Goal: Navigation & Orientation: Understand site structure

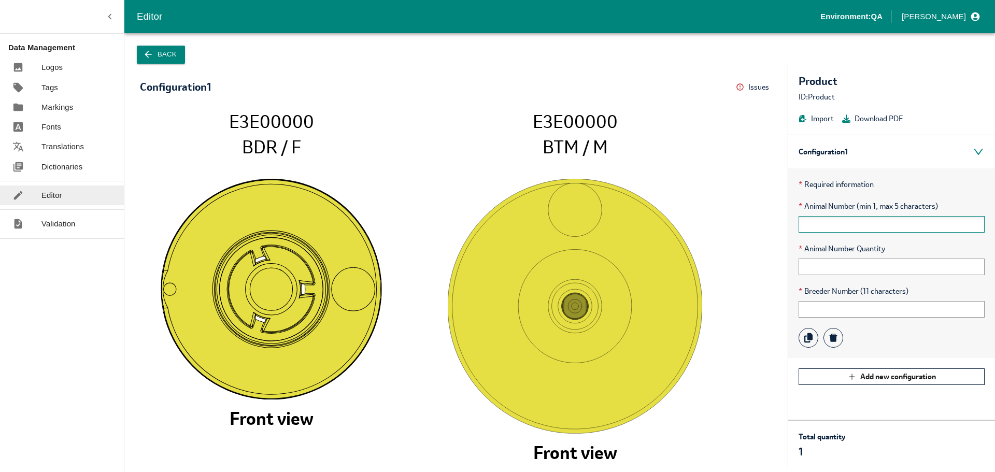
click at [845, 220] on input "text" at bounding box center [892, 224] width 186 height 17
type input "98765"
click at [823, 268] on input "text" at bounding box center [892, 267] width 186 height 17
click at [925, 186] on p "* Required information" at bounding box center [892, 184] width 186 height 11
click at [806, 265] on input "text" at bounding box center [892, 267] width 186 height 17
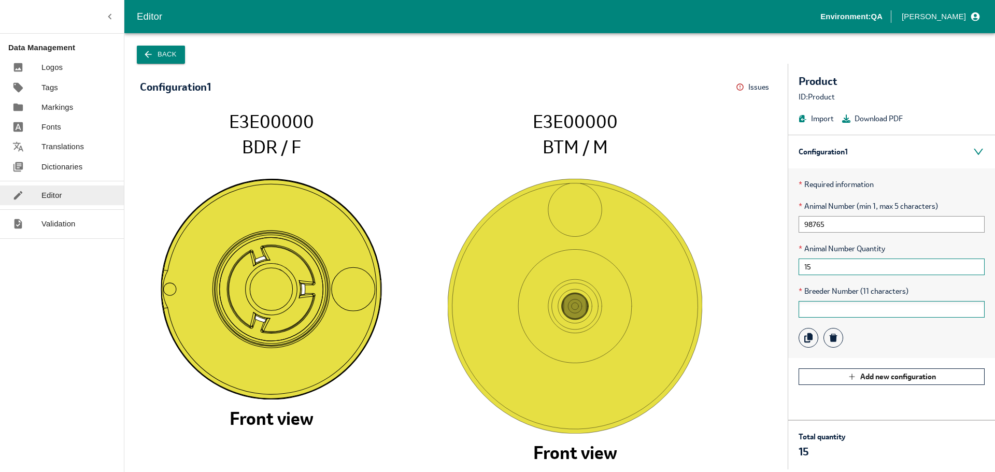
type input "15"
click at [864, 310] on input "text" at bounding box center [892, 309] width 186 height 17
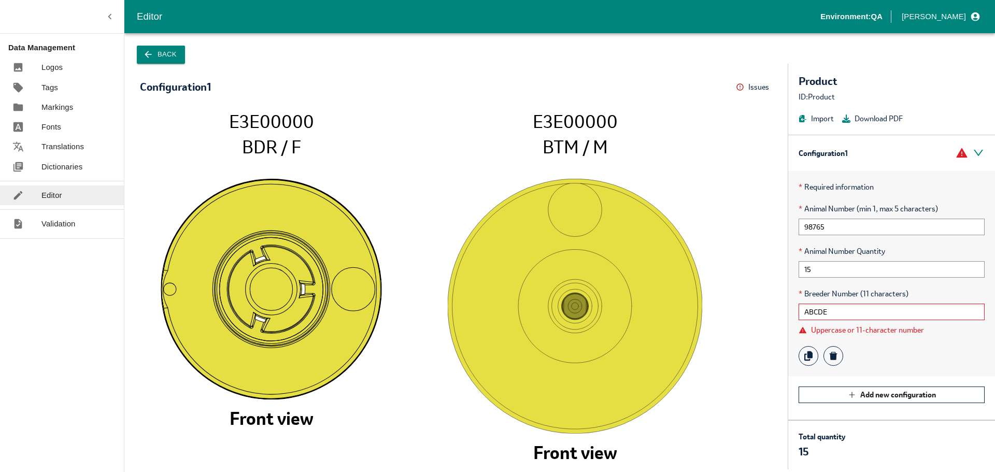
drag, startPoint x: 878, startPoint y: 308, endPoint x: 799, endPoint y: 318, distance: 79.4
click at [799, 318] on input "ABCDE" at bounding box center [892, 312] width 186 height 17
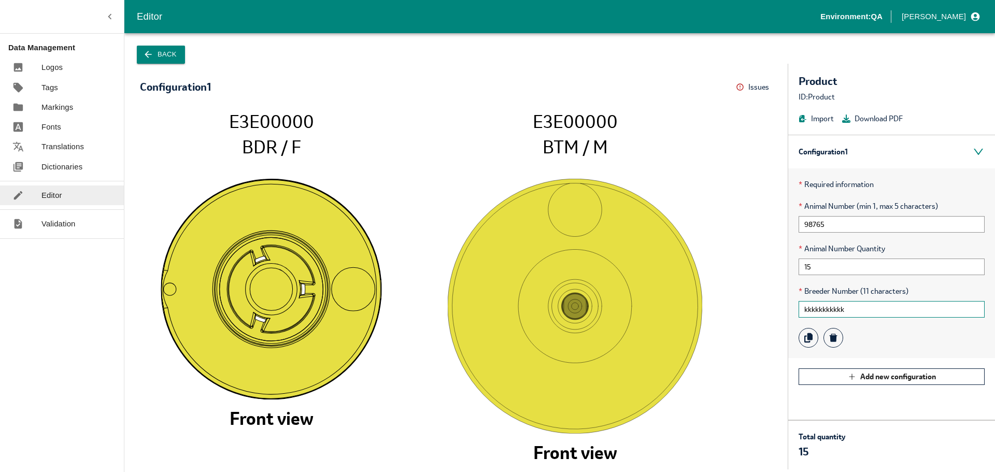
type input "kkkkkkkkkkk"
click at [859, 310] on input "kkkkkkkkkkk" at bounding box center [892, 309] width 186 height 17
drag, startPoint x: 859, startPoint y: 310, endPoint x: 785, endPoint y: 310, distance: 73.6
click at [785, 310] on div "Configuration 1 Issues Menu E3E00000 BDR / F Front view E3E00000 BTM / M Front …" at bounding box center [559, 267] width 871 height 406
click at [827, 308] on input "text" at bounding box center [892, 309] width 186 height 17
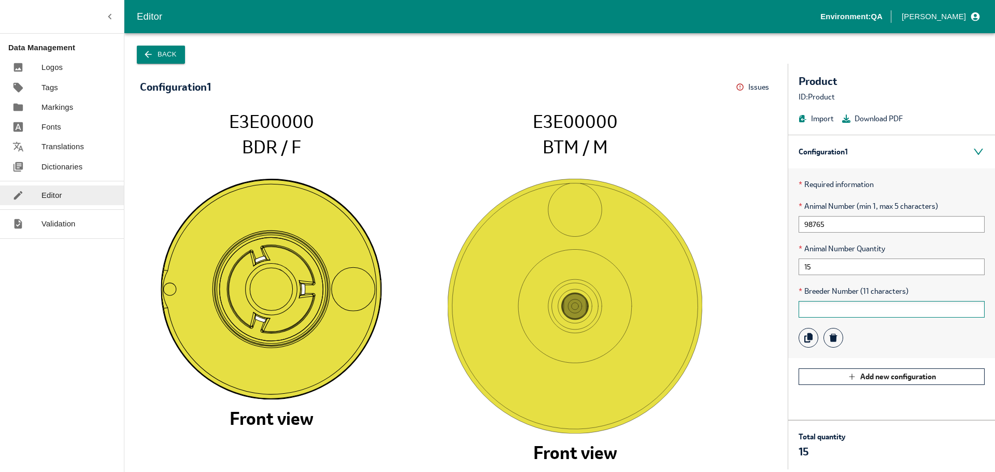
click at [825, 308] on input "text" at bounding box center [892, 309] width 186 height 17
type input "ABCDE"
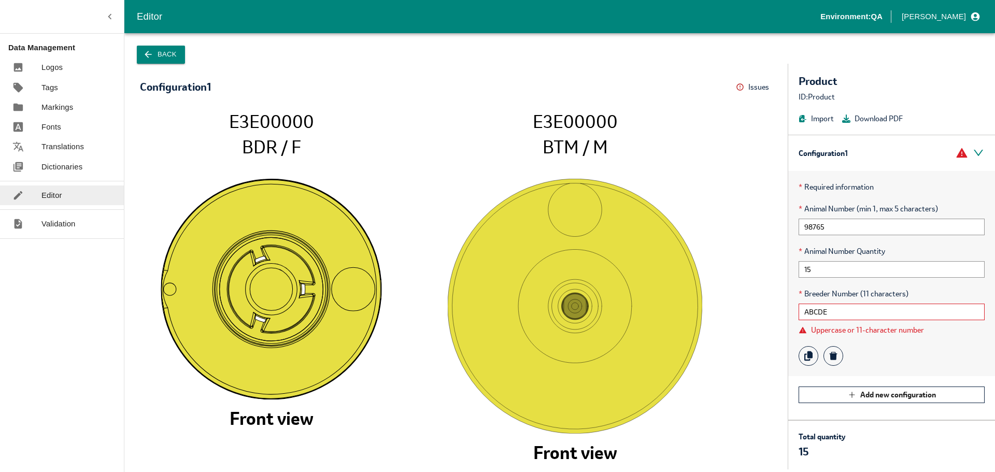
drag, startPoint x: 849, startPoint y: 309, endPoint x: 788, endPoint y: 309, distance: 60.6
click at [788, 309] on div "* Required information * Animal Number (min 1, max 5 characters) 98765 * Animal…" at bounding box center [891, 273] width 207 height 205
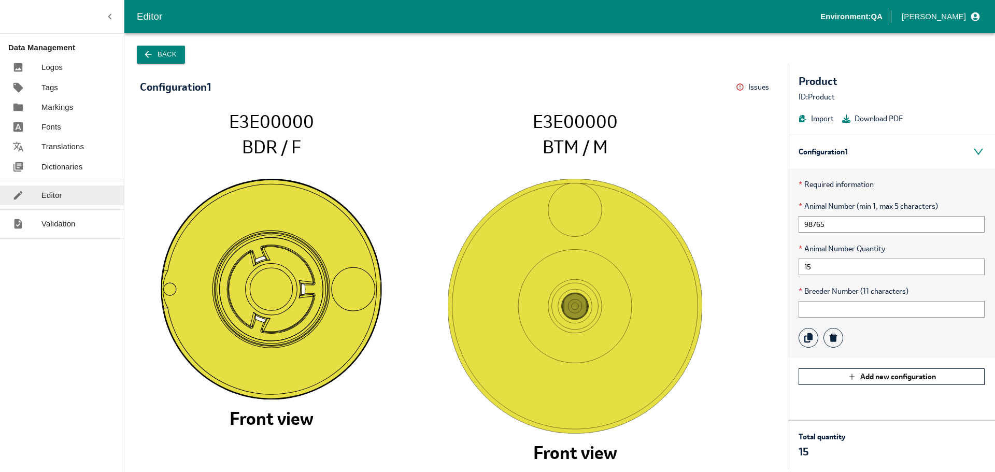
click at [154, 47] on button "Back" at bounding box center [161, 55] width 48 height 18
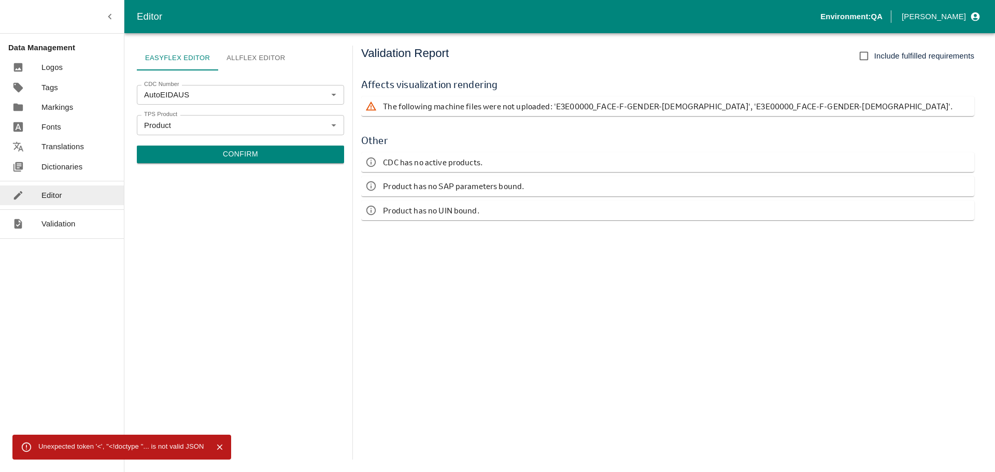
click at [64, 224] on p "Validation" at bounding box center [58, 223] width 34 height 11
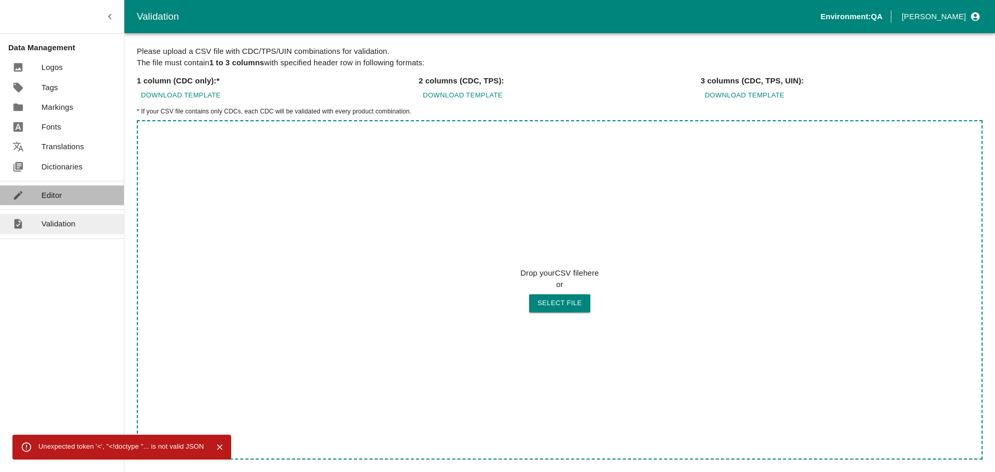
click at [61, 196] on p "Editor" at bounding box center [51, 195] width 21 height 11
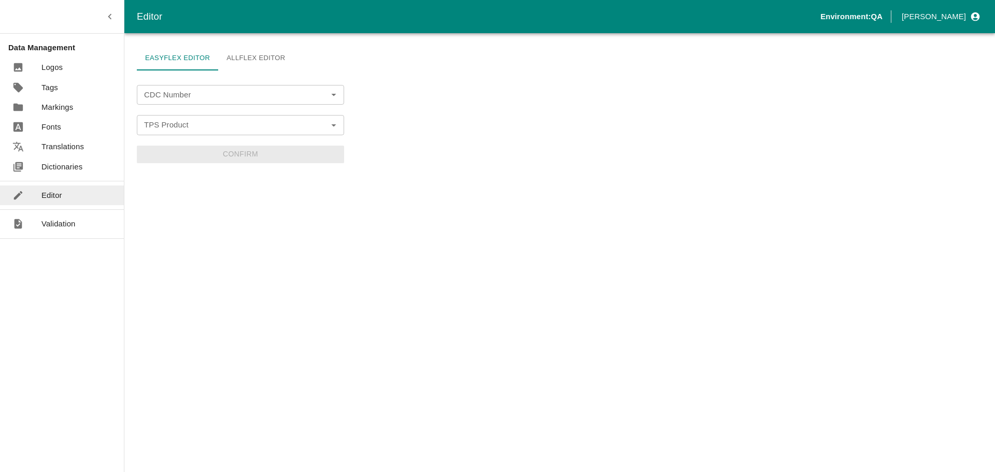
click at [67, 164] on p "Dictionaries" at bounding box center [61, 166] width 41 height 11
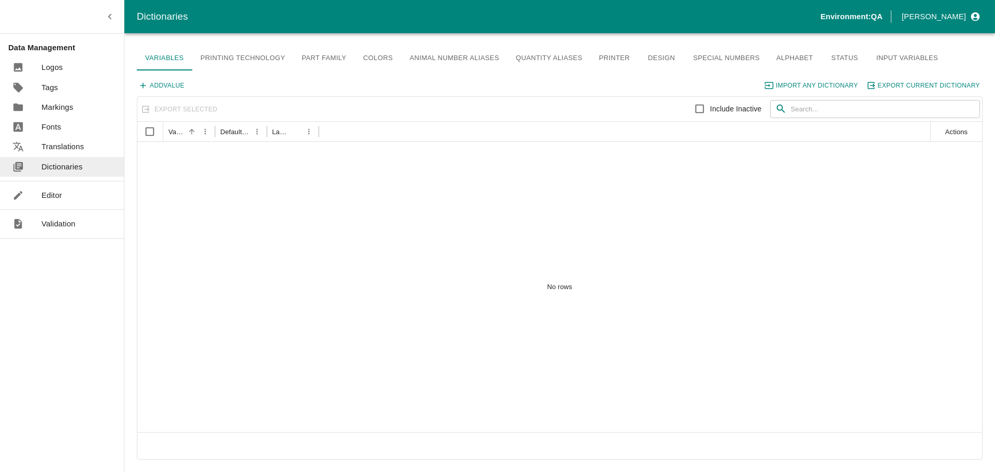
click at [902, 58] on link "Input Variables" at bounding box center [907, 58] width 78 height 25
click at [57, 145] on p "Translations" at bounding box center [62, 146] width 42 height 11
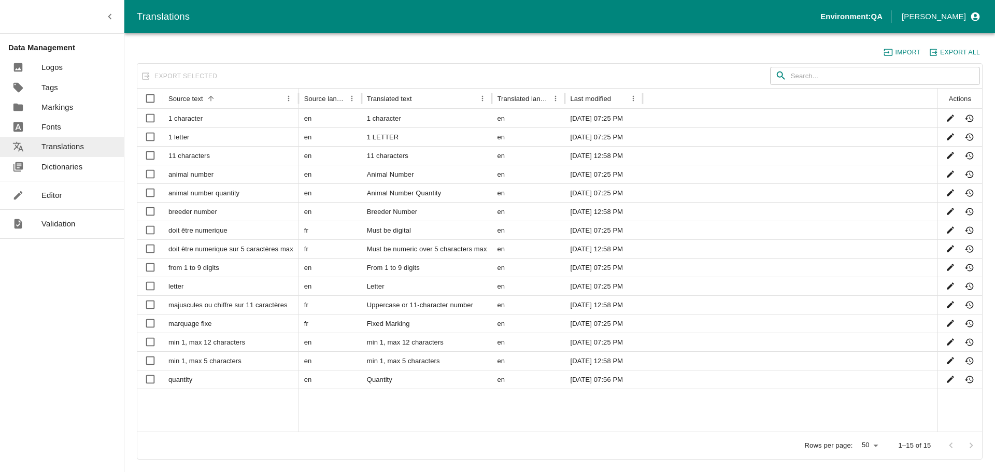
click at [56, 130] on p "Fonts" at bounding box center [51, 126] width 20 height 11
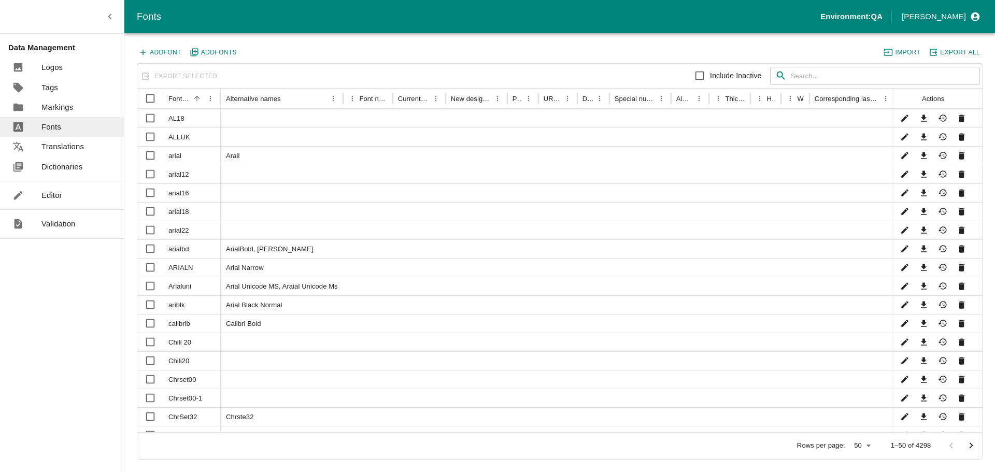
click at [53, 108] on p "Markings" at bounding box center [57, 107] width 32 height 11
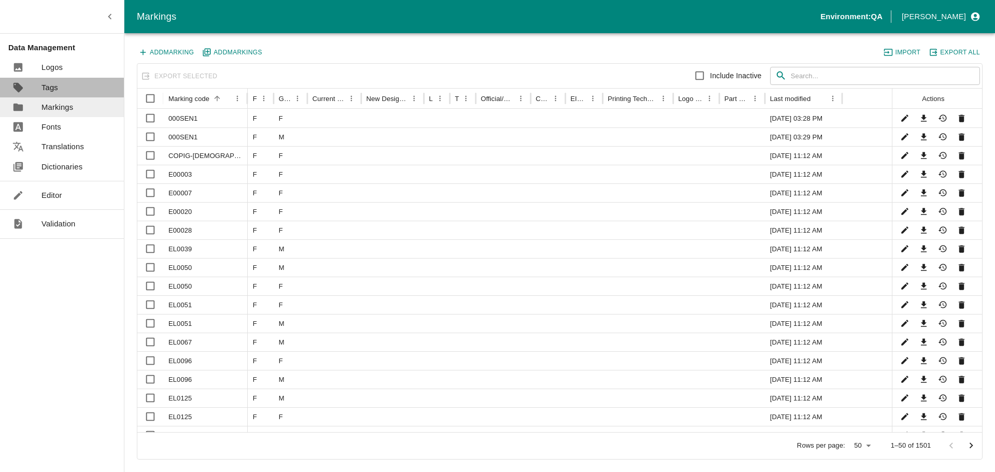
click at [60, 89] on link "Tags" at bounding box center [62, 88] width 124 height 20
